Goal: Task Accomplishment & Management: Use online tool/utility

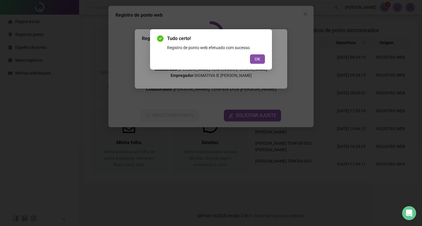
drag, startPoint x: 256, startPoint y: 56, endPoint x: 233, endPoint y: 79, distance: 33.1
click at [257, 56] on span "OK" at bounding box center [257, 59] width 6 height 6
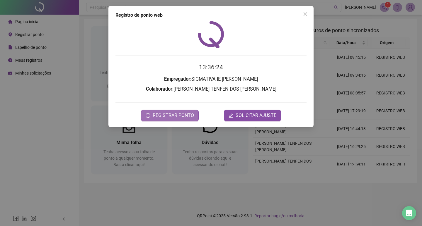
click at [190, 115] on span "REGISTRAR PONTO" at bounding box center [173, 115] width 41 height 7
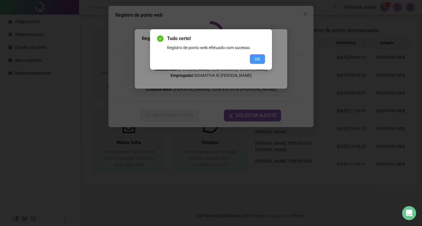
click at [258, 59] on span "OK" at bounding box center [257, 59] width 6 height 6
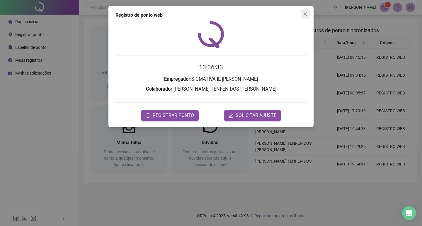
click at [306, 12] on icon "close" at bounding box center [305, 14] width 5 height 5
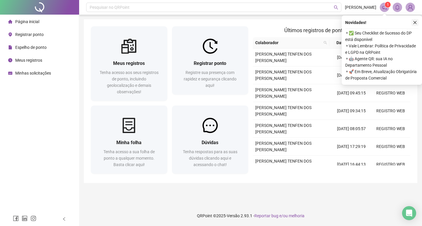
click at [411, 23] on button "button" at bounding box center [414, 22] width 7 height 7
